Goal: Task Accomplishment & Management: Use online tool/utility

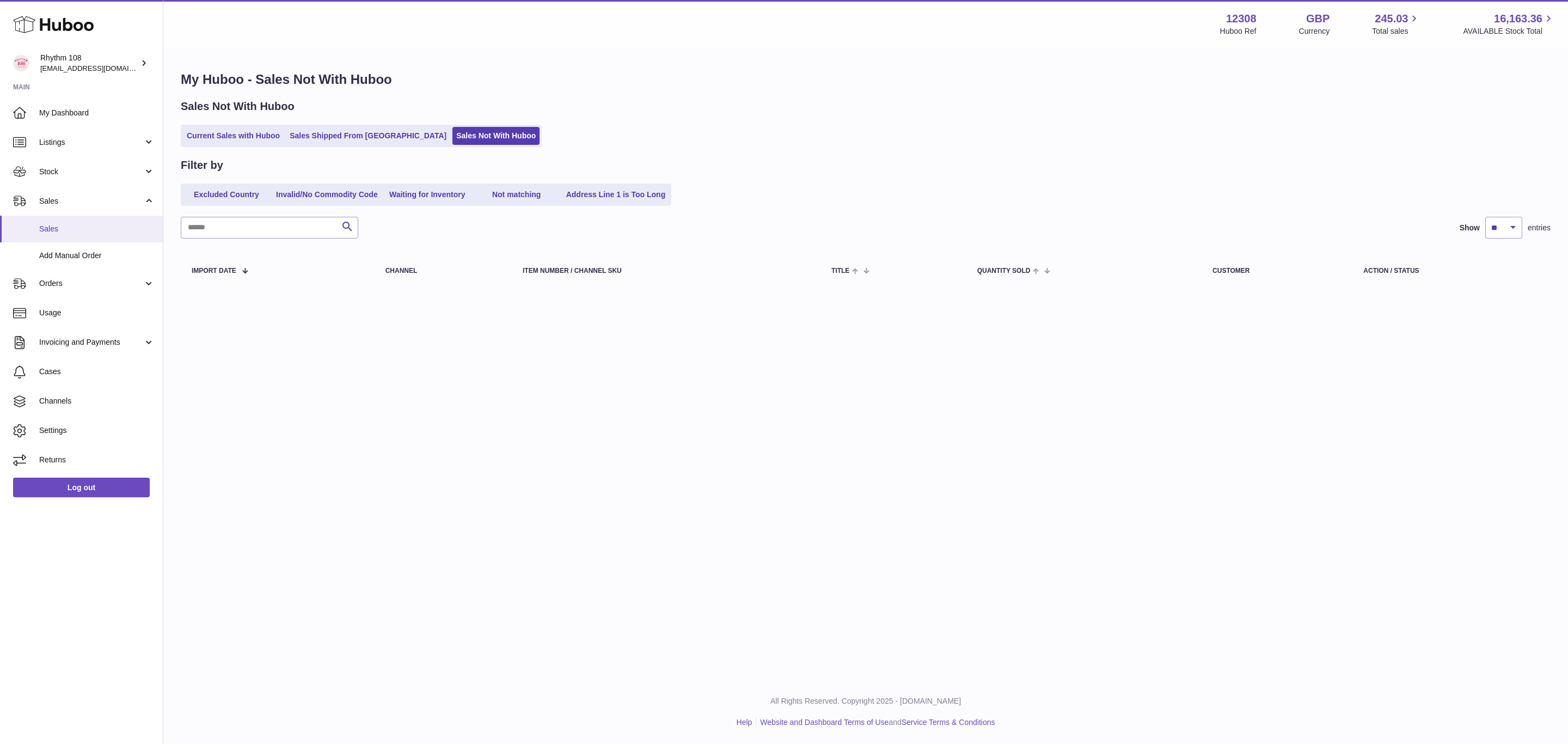
click at [52, 229] on span "Sales" at bounding box center [97, 228] width 116 height 10
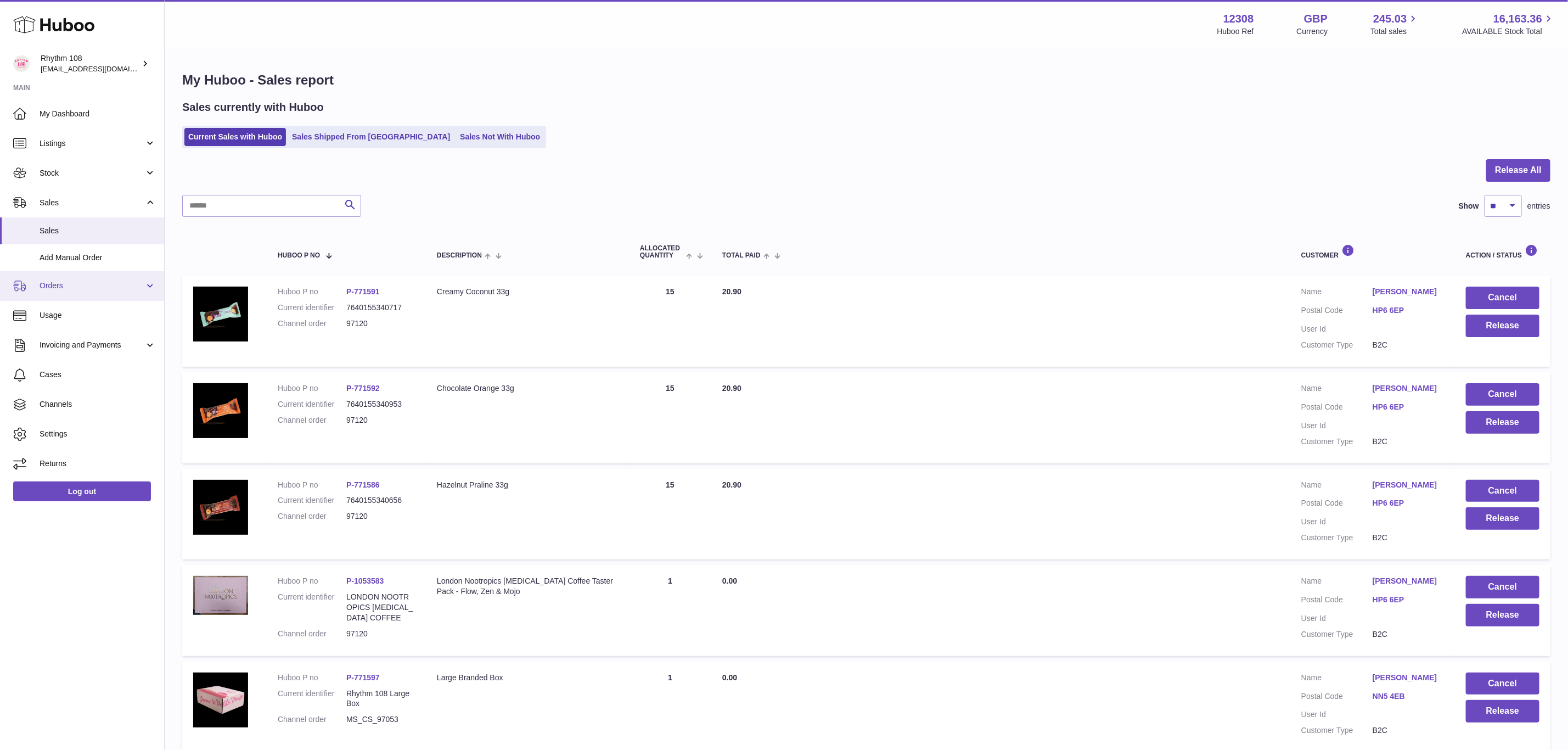
click at [63, 281] on span "Orders" at bounding box center [91, 285] width 105 height 10
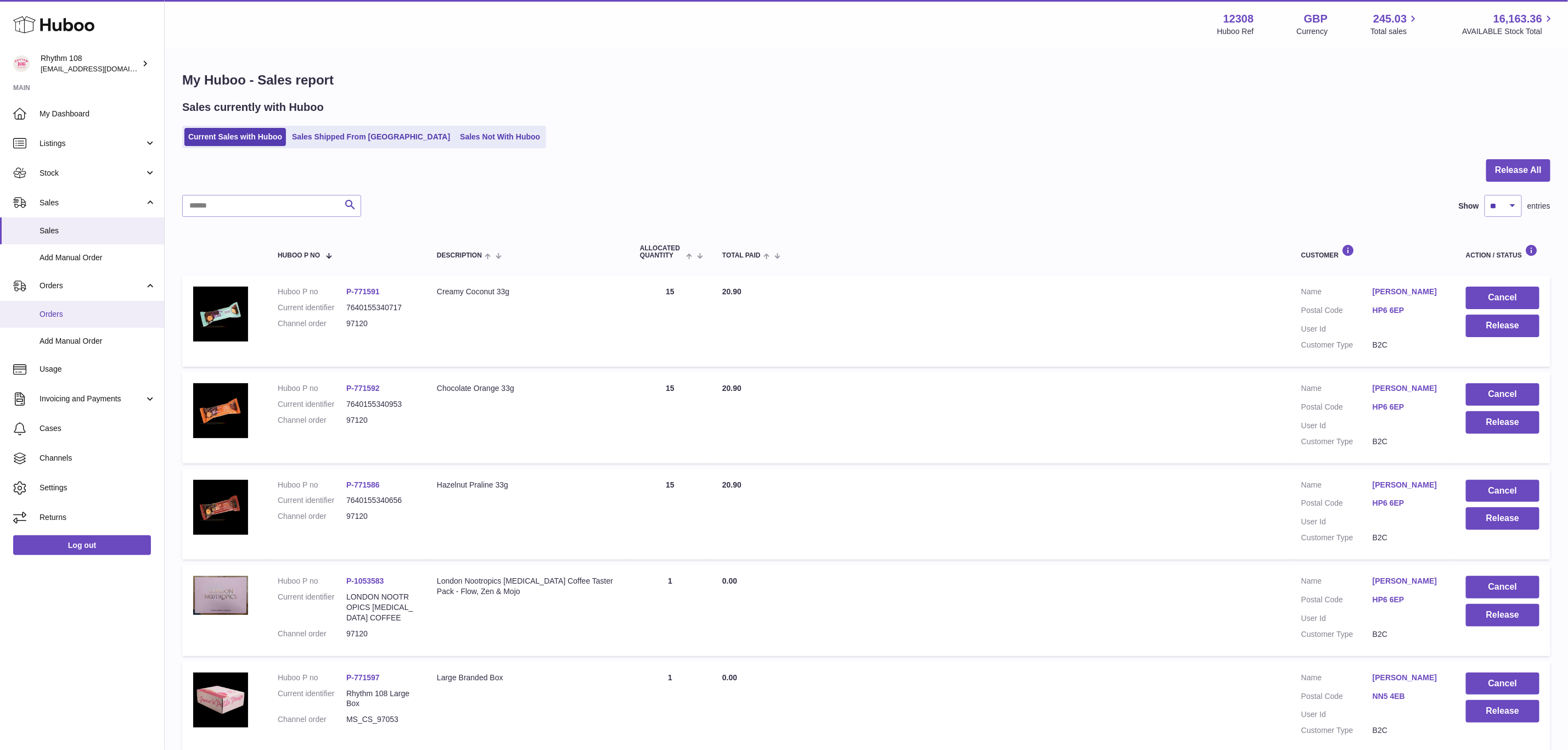
click at [70, 317] on span "Orders" at bounding box center [98, 313] width 117 height 10
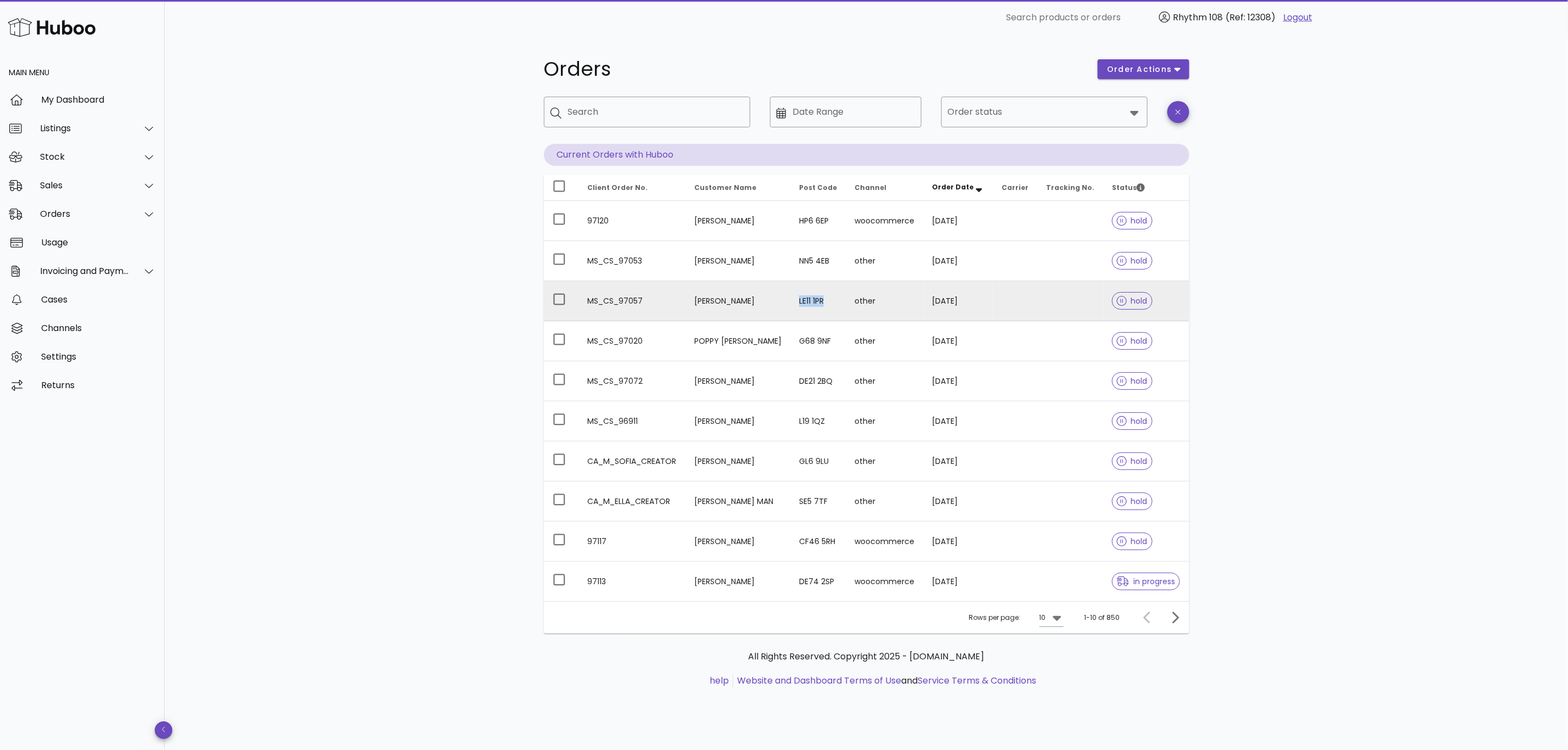
drag, startPoint x: 794, startPoint y: 304, endPoint x: 824, endPoint y: 305, distance: 30.0
click at [824, 305] on td "LE11 1PR" at bounding box center [818, 301] width 55 height 40
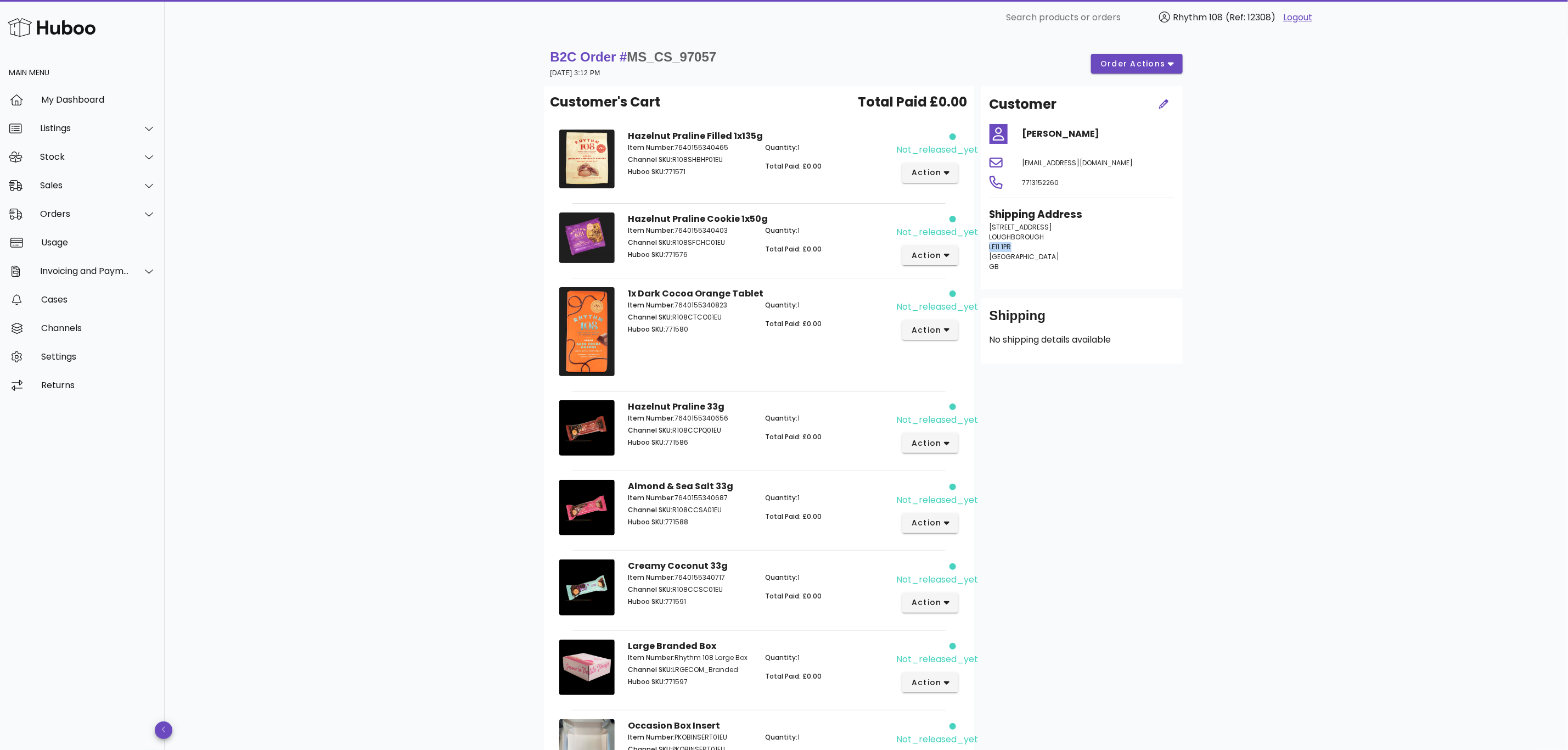
drag, startPoint x: 1011, startPoint y: 249, endPoint x: 988, endPoint y: 248, distance: 23.0
click at [988, 248] on div "Shipping Address 39 WOLSEY WAY LOUGHBOROUGH LE11 1PR United Kingdom GB" at bounding box center [1082, 244] width 197 height 86
copy span "LE11 1PR"
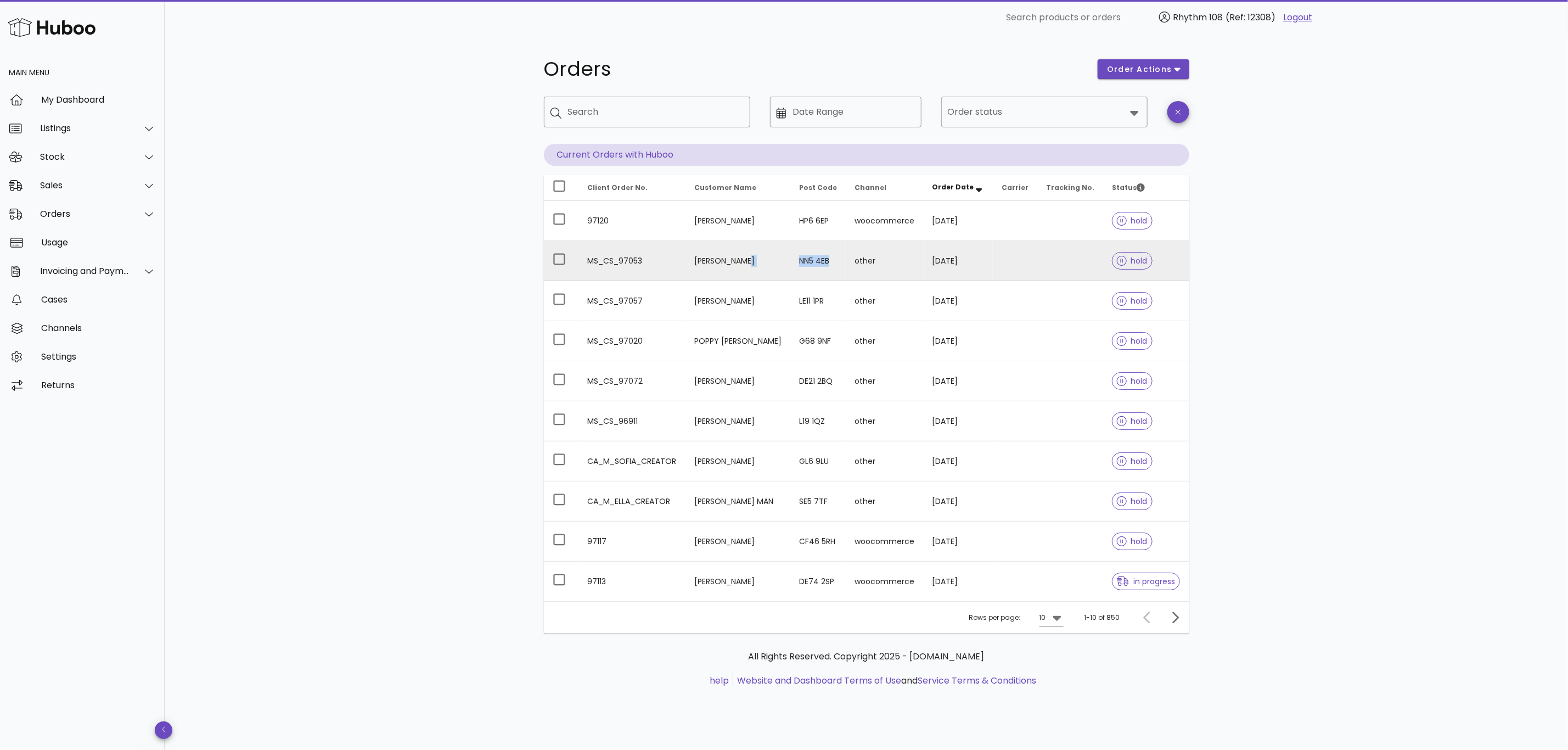
drag, startPoint x: 829, startPoint y: 261, endPoint x: 784, endPoint y: 261, distance: 45.0
click at [784, 261] on tr "MS_CS_97053 AMAL AZARKAN NN5 4EB other 12/08/2025 hold" at bounding box center [866, 261] width 645 height 40
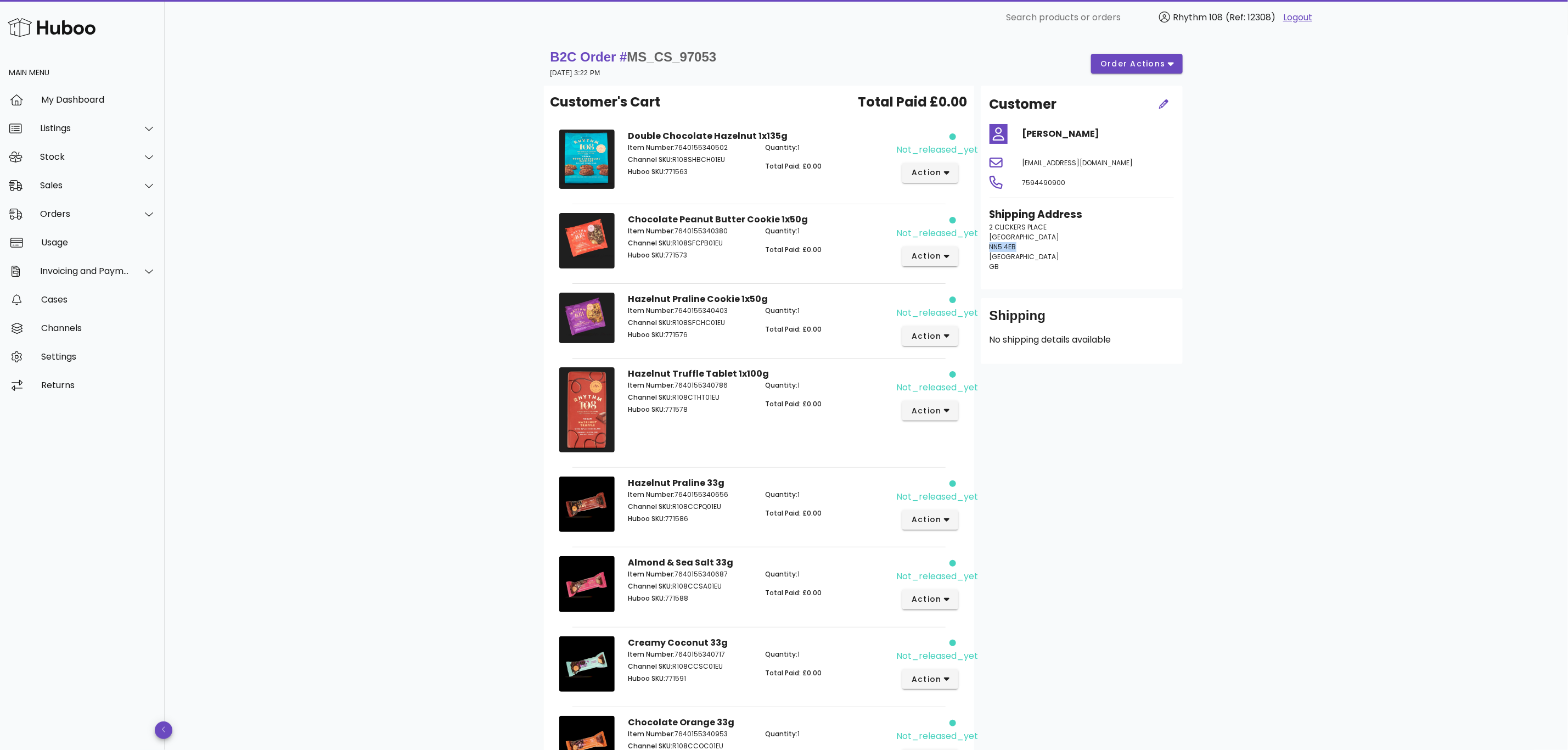
drag, startPoint x: 1018, startPoint y: 242, endPoint x: 988, endPoint y: 244, distance: 30.1
click at [988, 244] on div "Shipping Address 2 CLICKERS PLACE NORTHAMPTON NN5 4EB United Kingdom GB" at bounding box center [1082, 244] width 197 height 86
copy span "NN5 4EB"
click at [58, 213] on div "Orders" at bounding box center [85, 213] width 90 height 10
click at [59, 194] on div "Sales" at bounding box center [82, 186] width 165 height 29
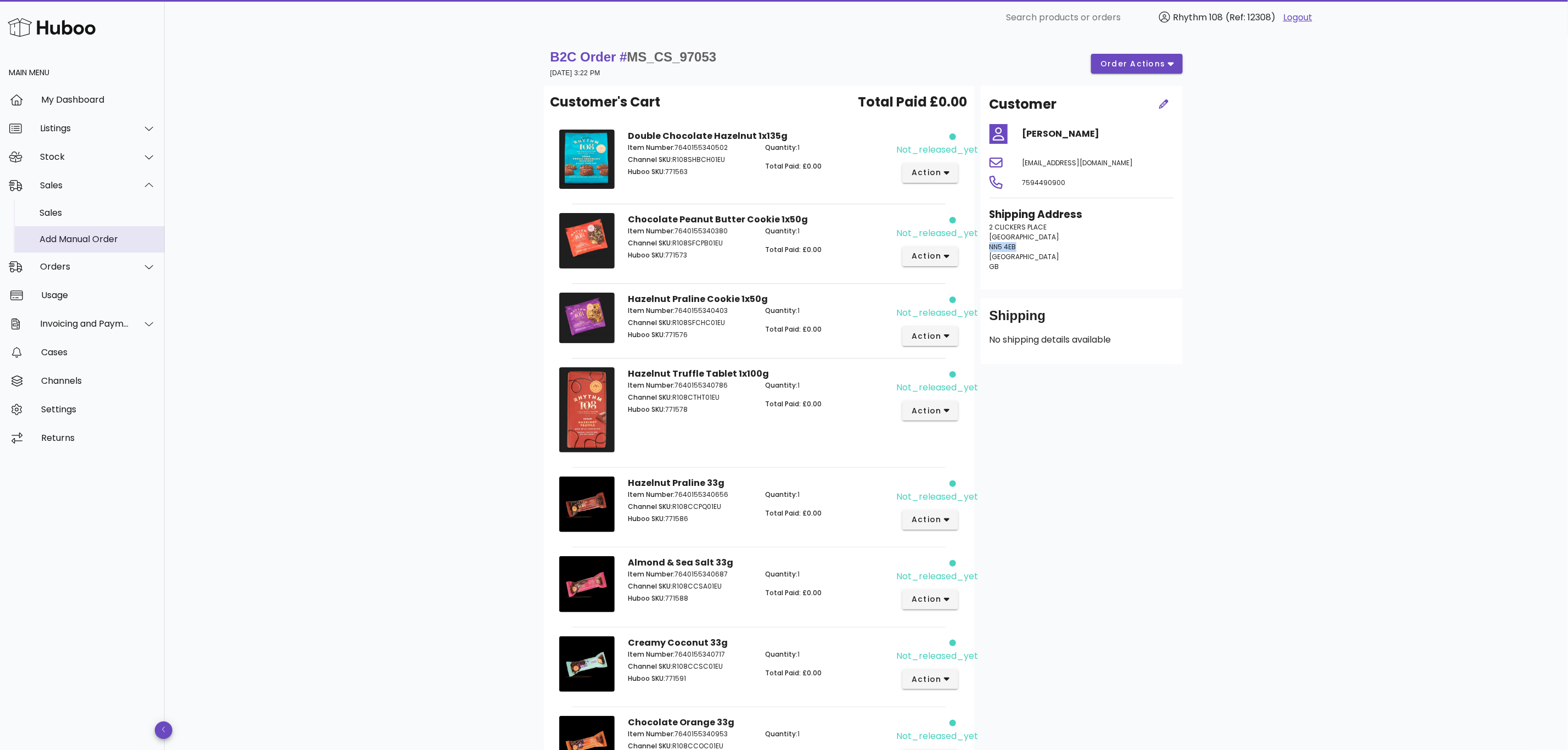
click at [62, 230] on div "Add Manual Order" at bounding box center [98, 239] width 117 height 24
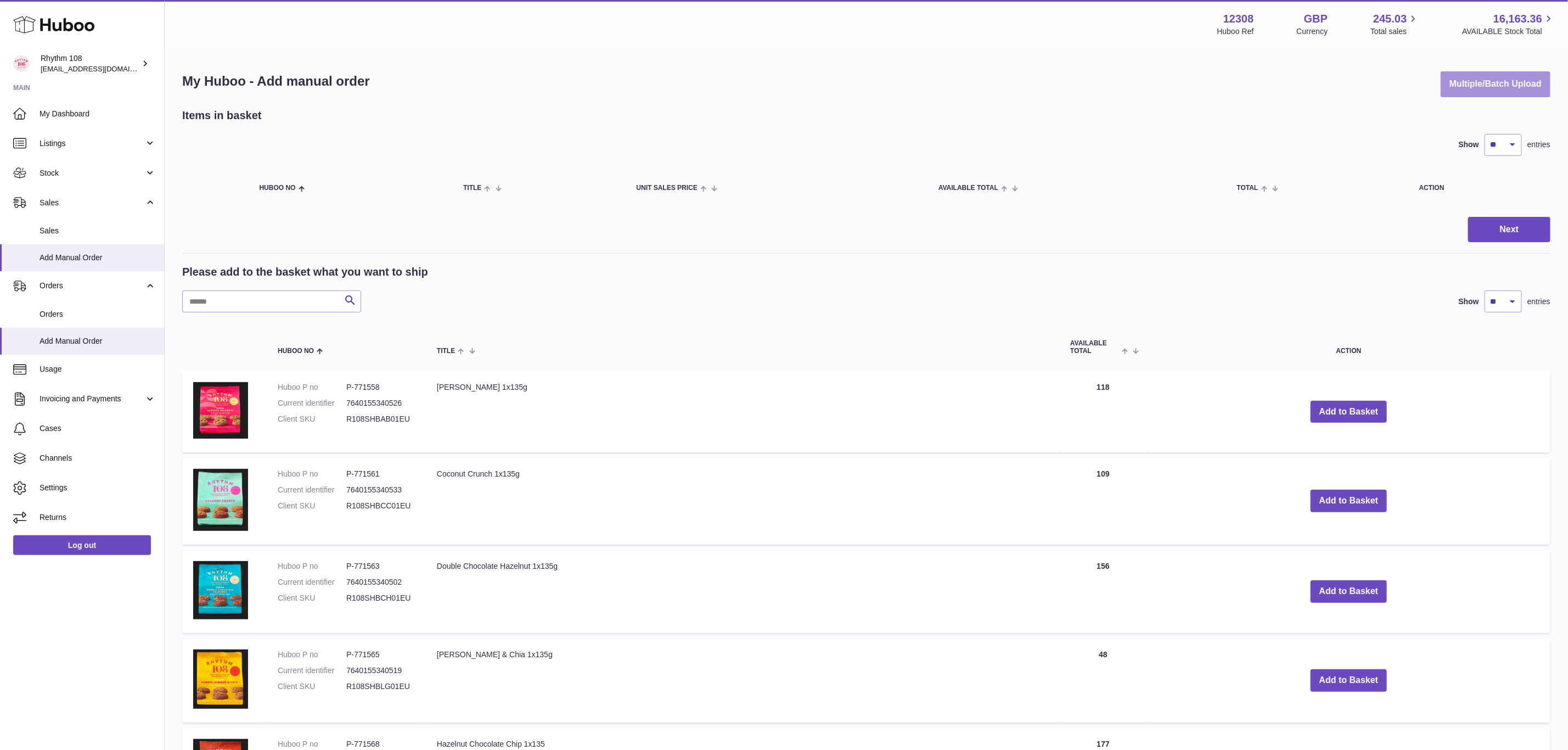
click at [1478, 82] on button "Multiple/Batch Upload" at bounding box center [1495, 84] width 110 height 26
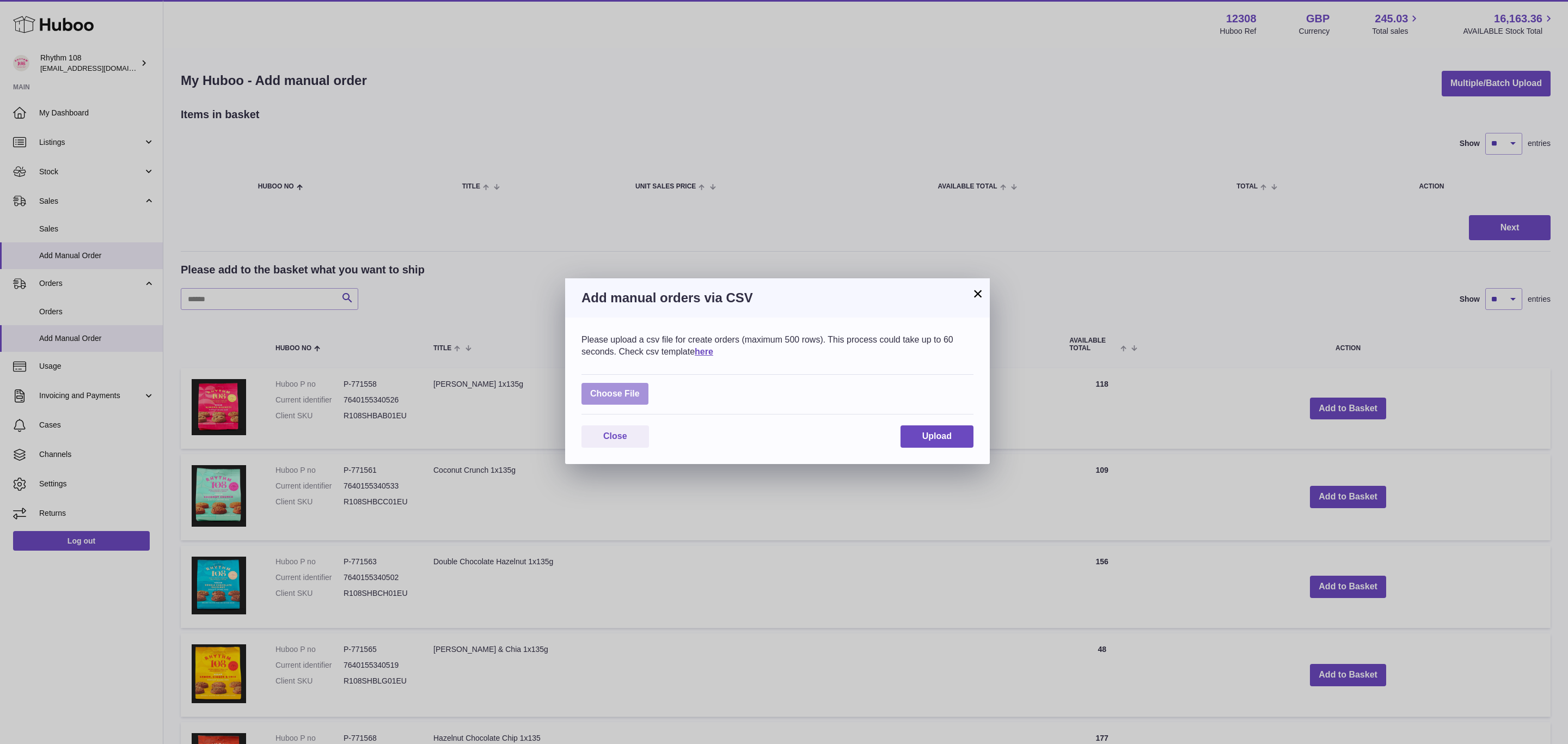
click at [607, 393] on label at bounding box center [615, 394] width 67 height 22
click at [640, 389] on input "file" at bounding box center [640, 388] width 1 height 1
type input "**********"
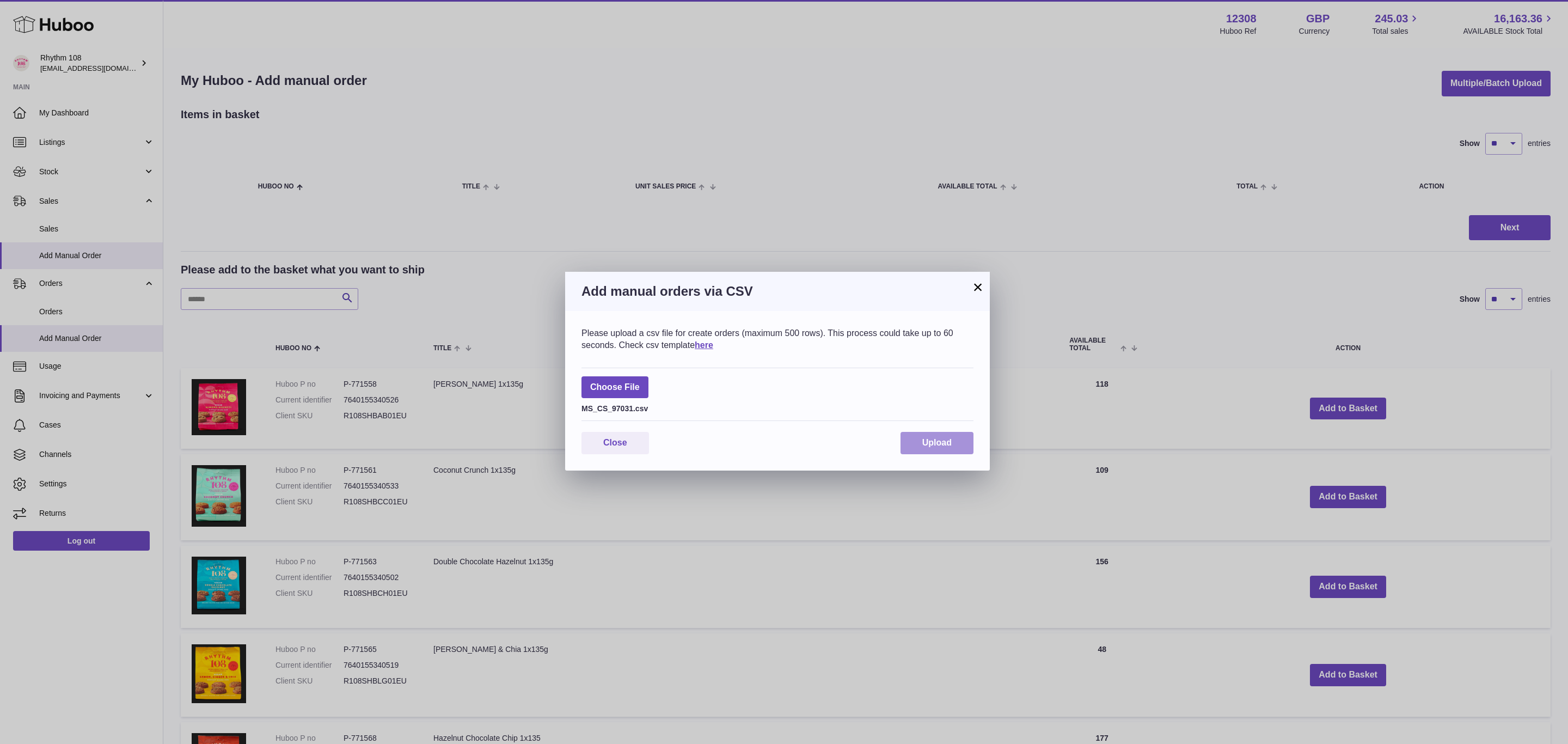
click at [945, 447] on span "Upload" at bounding box center [937, 443] width 29 height 10
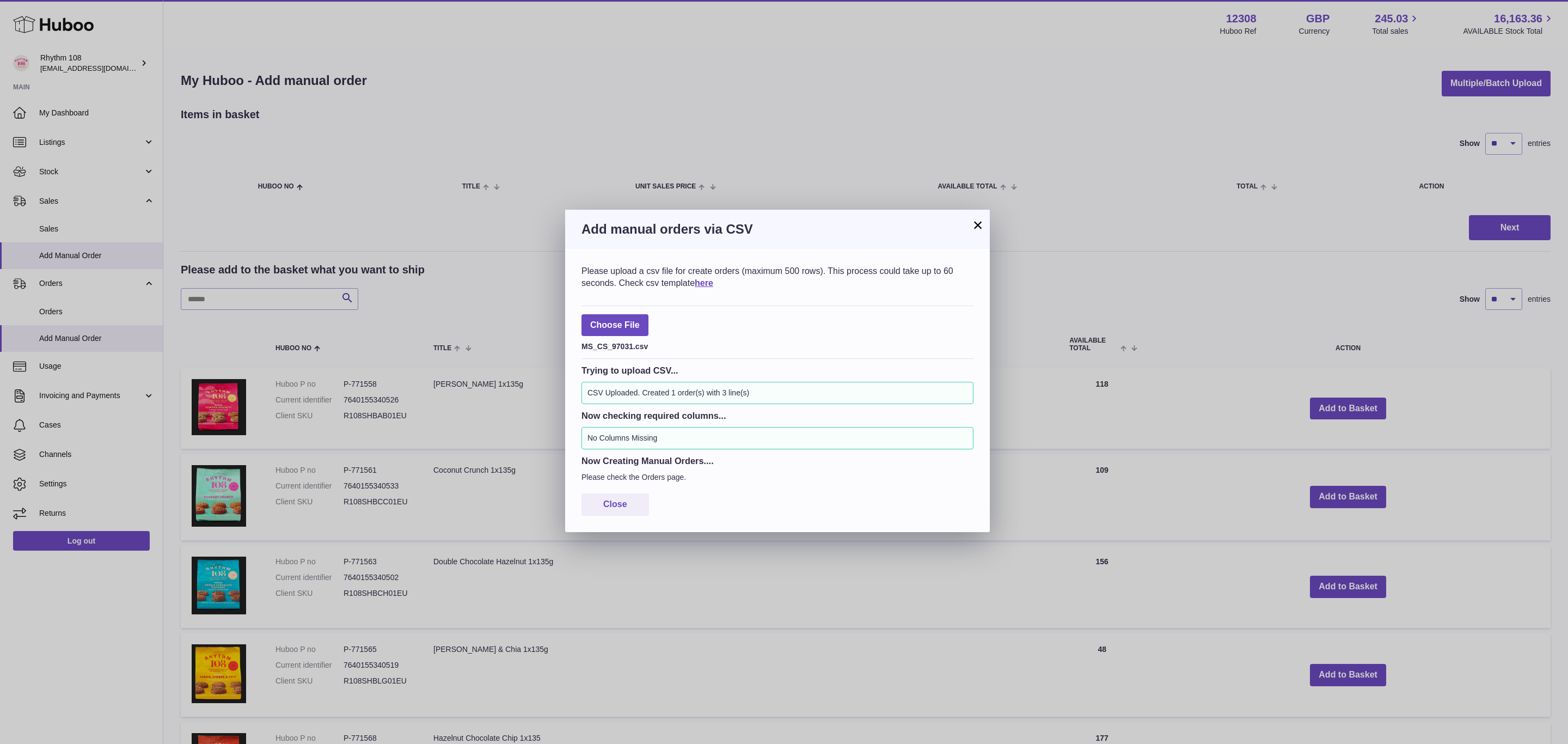
click at [980, 219] on button "×" at bounding box center [978, 224] width 13 height 13
